Goal: Information Seeking & Learning: Check status

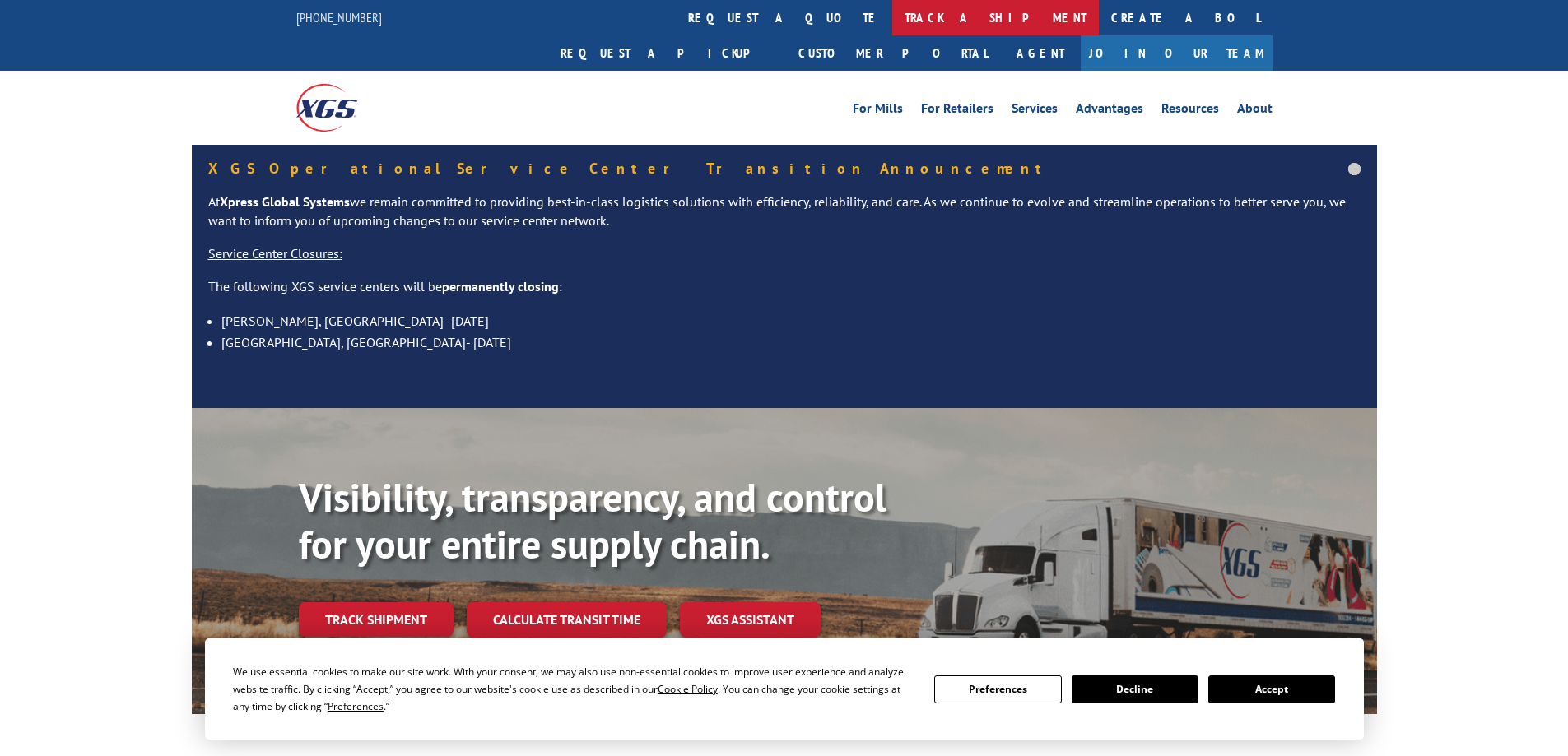
click at [892, 12] on link "track a shipment" at bounding box center [995, 17] width 207 height 36
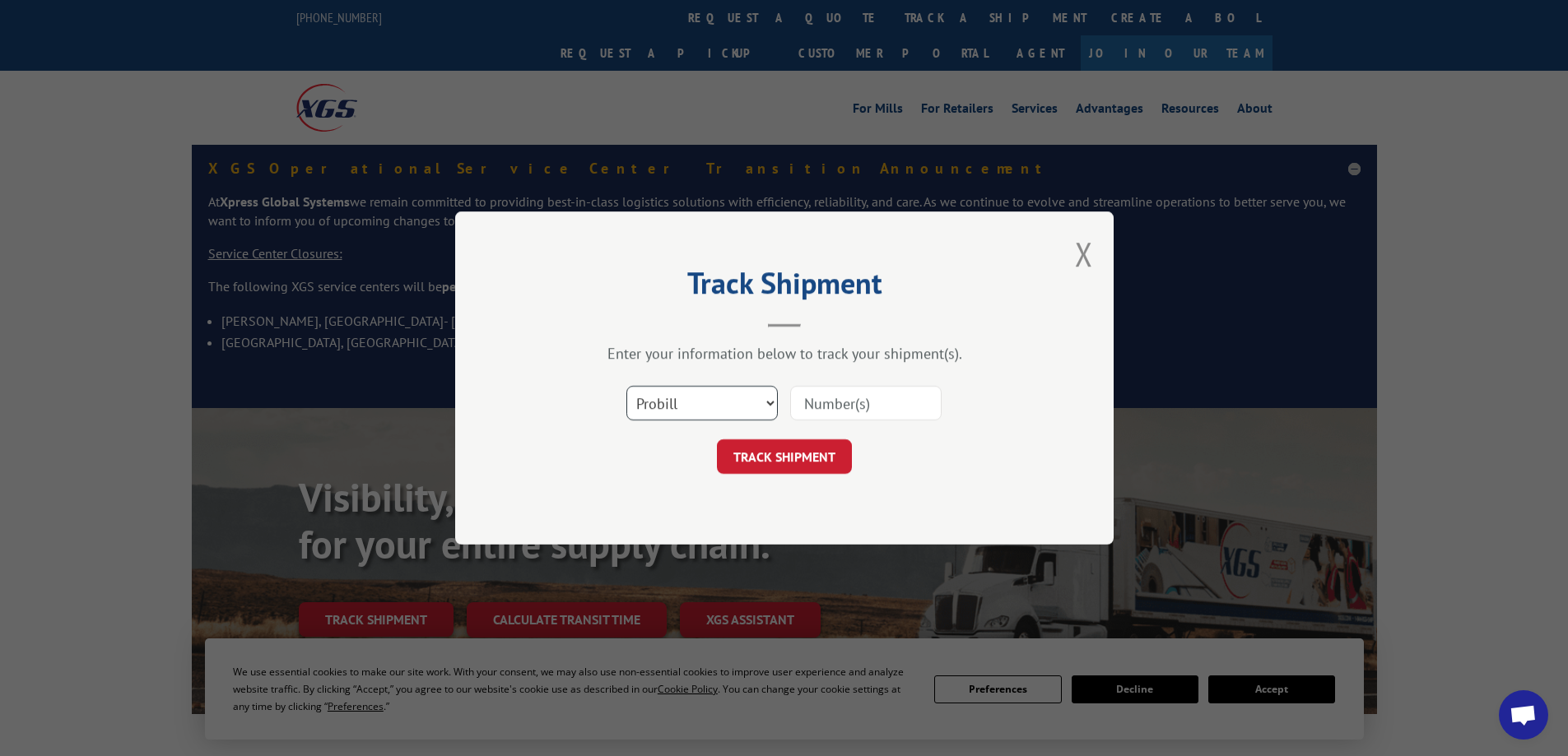
click at [760, 411] on select "Select category... Probill BOL PO" at bounding box center [702, 404] width 152 height 35
drag, startPoint x: 760, startPoint y: 411, endPoint x: 678, endPoint y: 413, distance: 82.0
click at [678, 413] on select "Select category... Probill BOL PO" at bounding box center [702, 404] width 152 height 35
select select "bol"
click at [626, 386] on select "Select category... Probill BOL PO" at bounding box center [702, 404] width 152 height 35
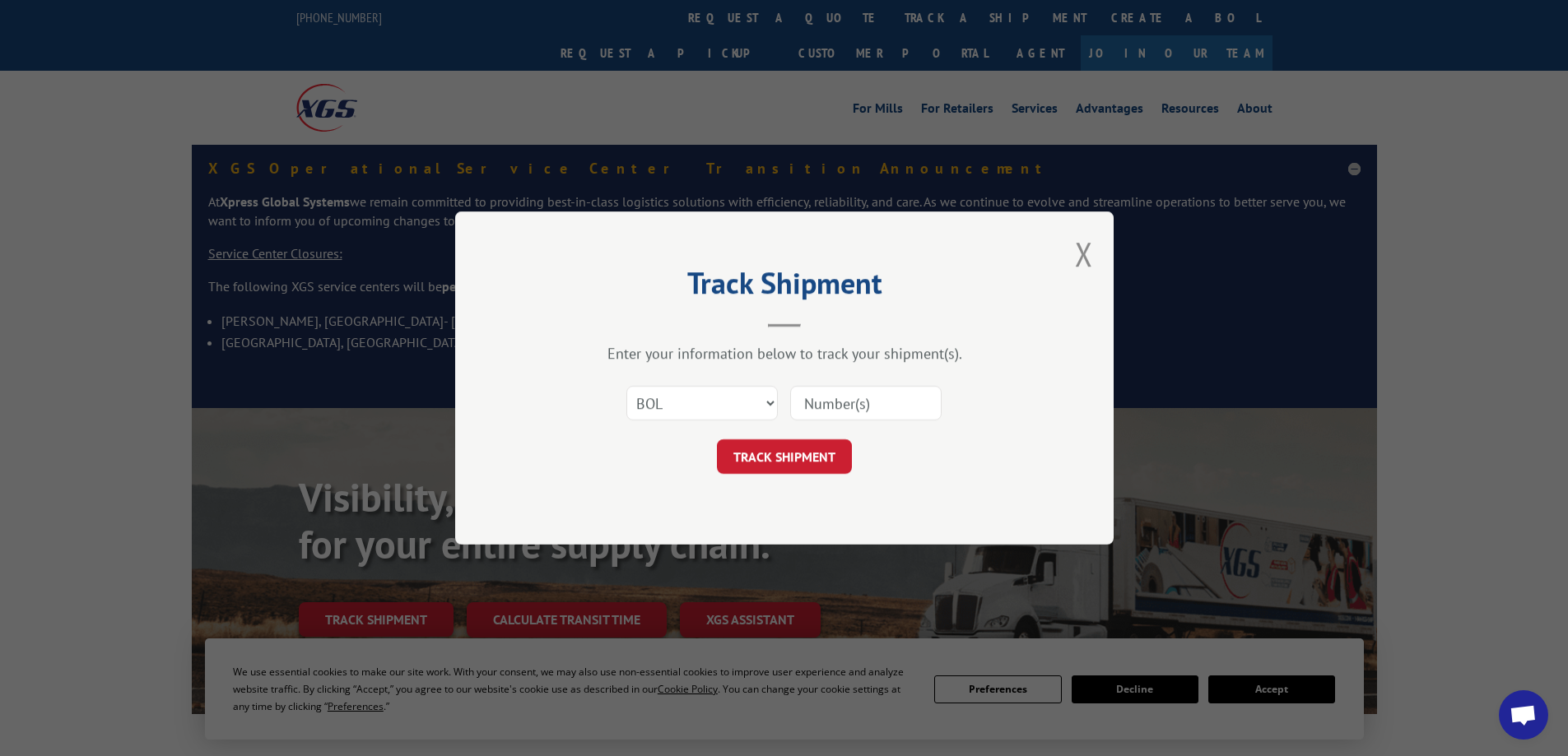
click at [843, 398] on input at bounding box center [866, 404] width 152 height 35
paste input "439690"
type input "439690"
click at [760, 458] on button "TRACK SHIPMENT" at bounding box center [784, 457] width 135 height 35
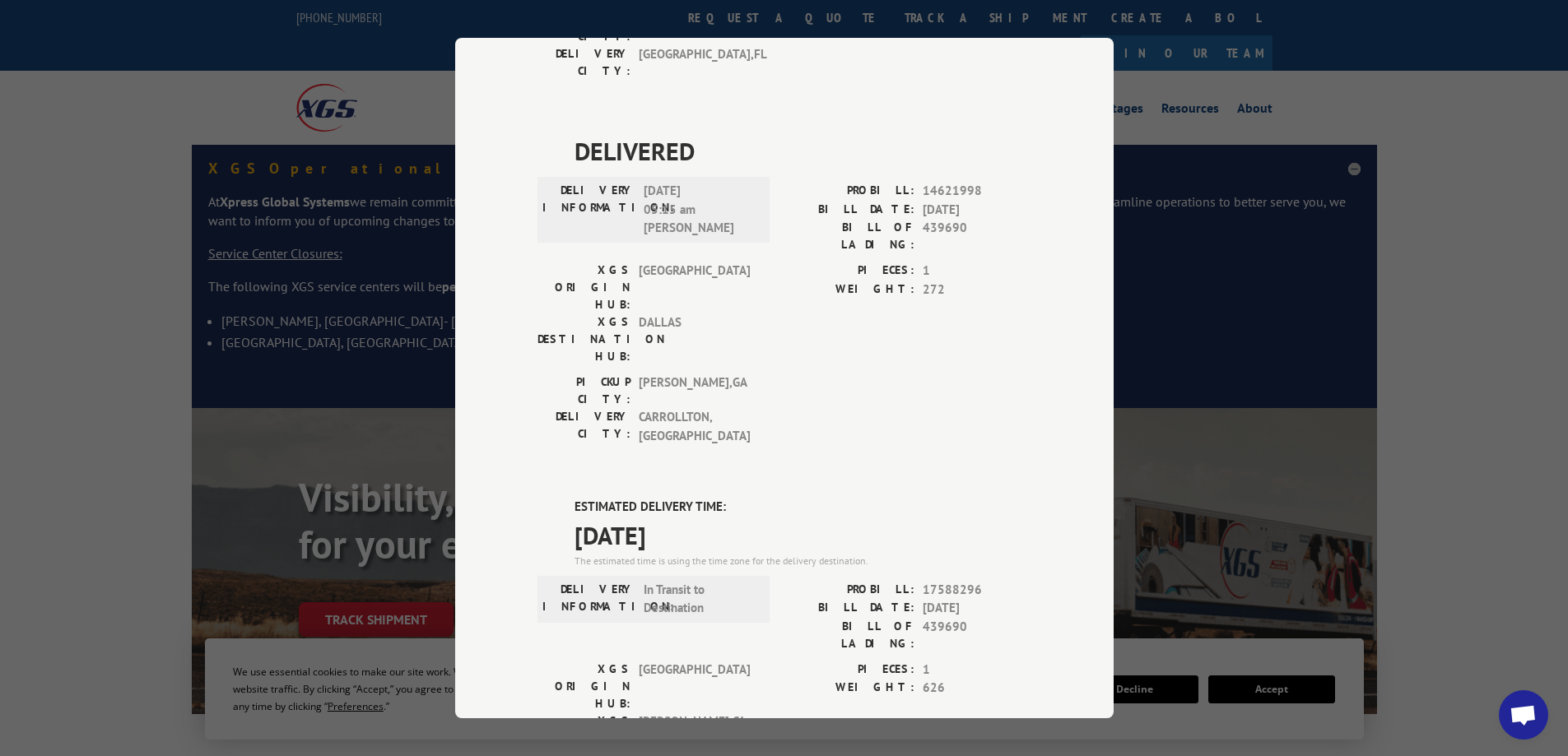
scroll to position [962, 0]
